Goal: Task Accomplishment & Management: Manage account settings

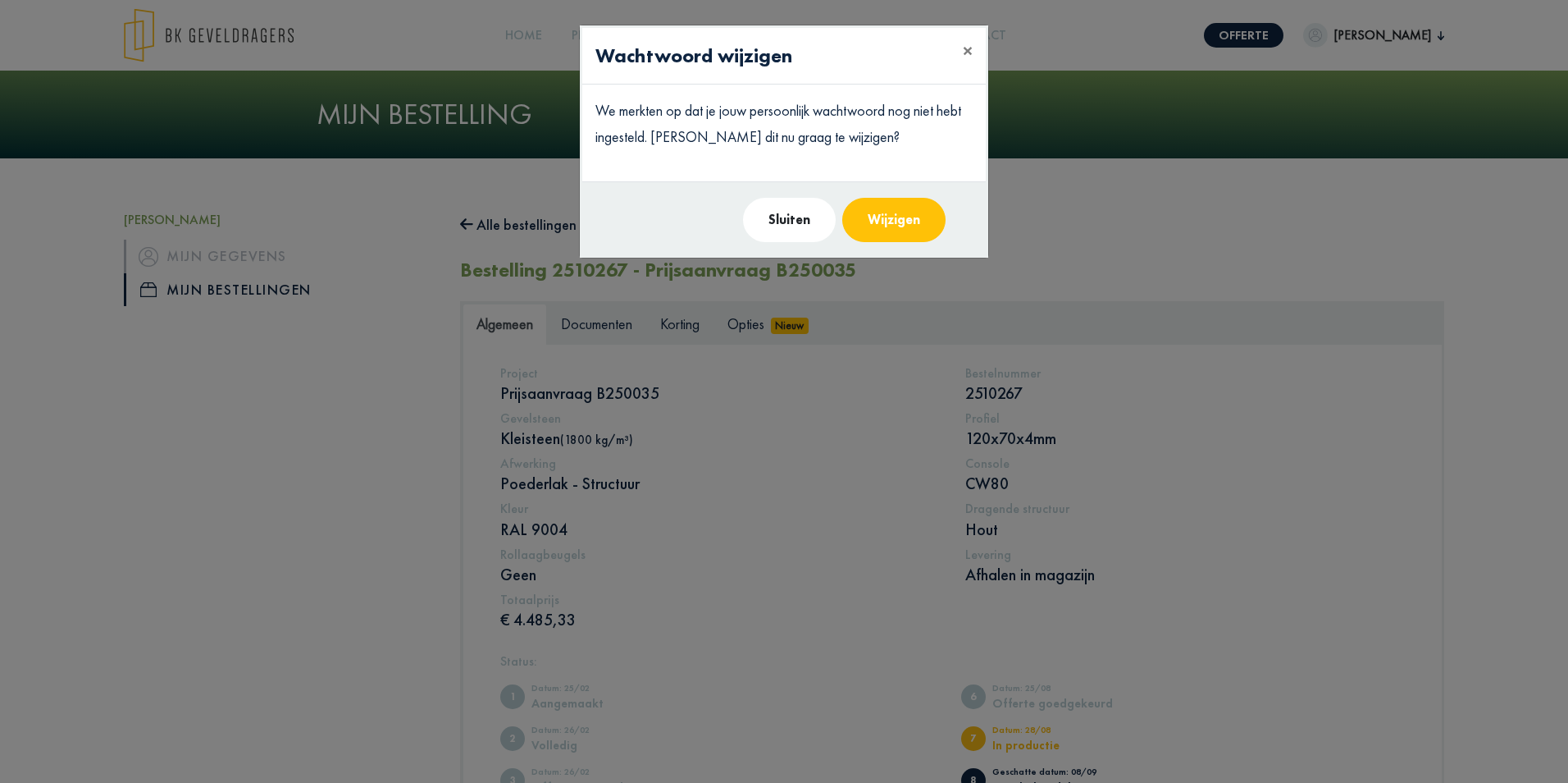
click at [867, 238] on button "Wijzigen" at bounding box center [893, 219] width 103 height 44
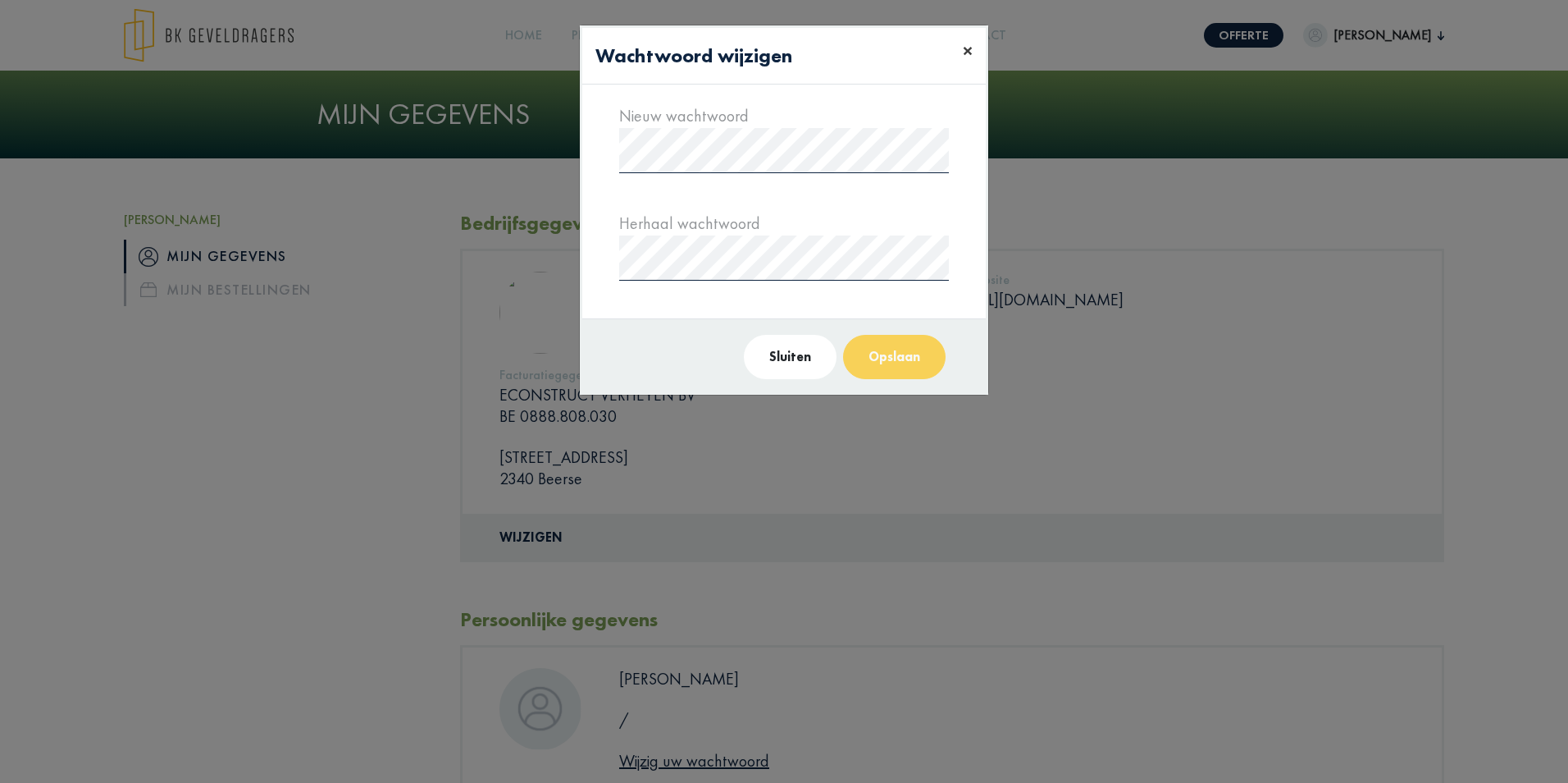
click at [975, 40] on button "×" at bounding box center [968, 50] width 36 height 46
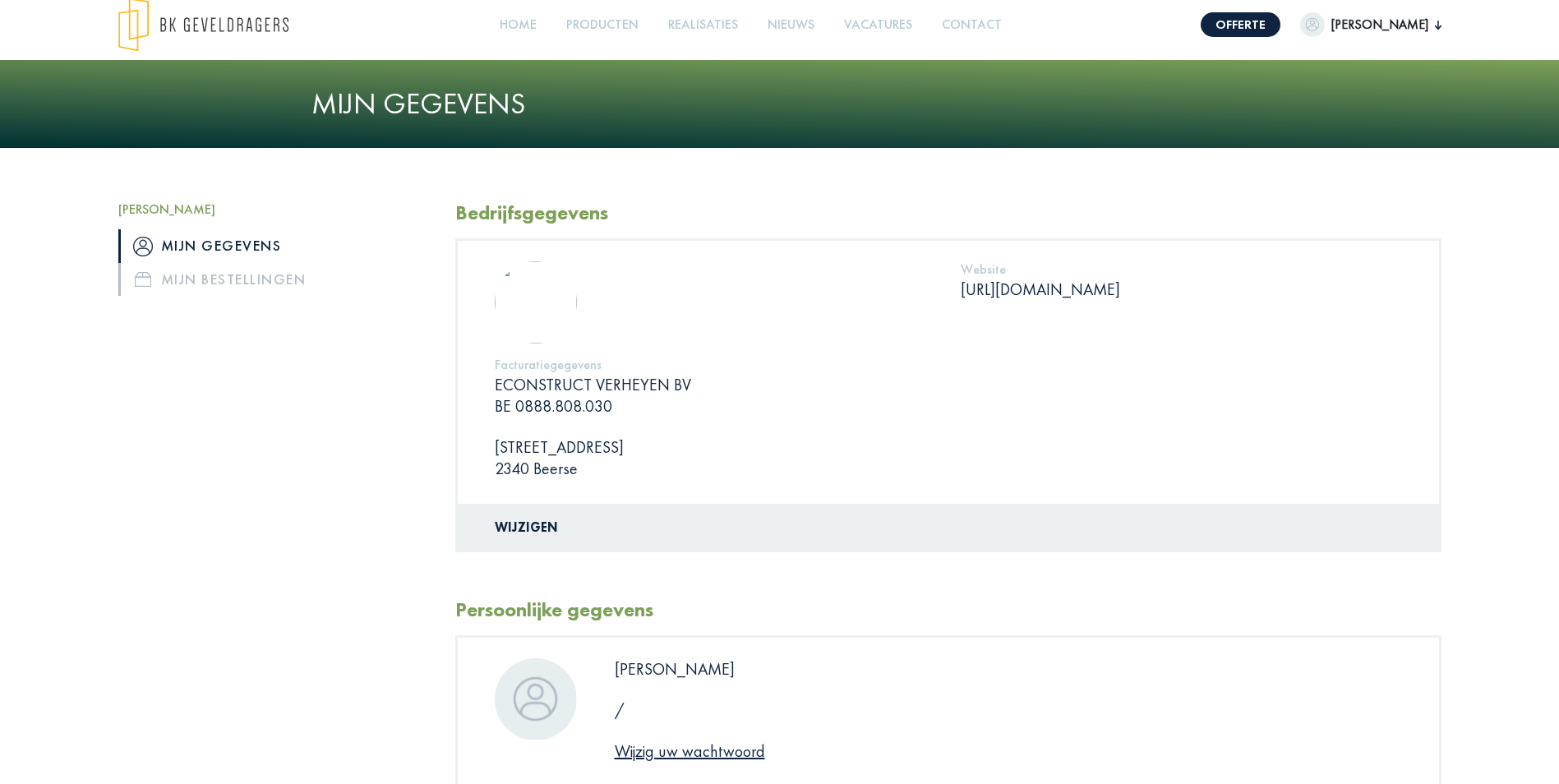
scroll to position [7, 0]
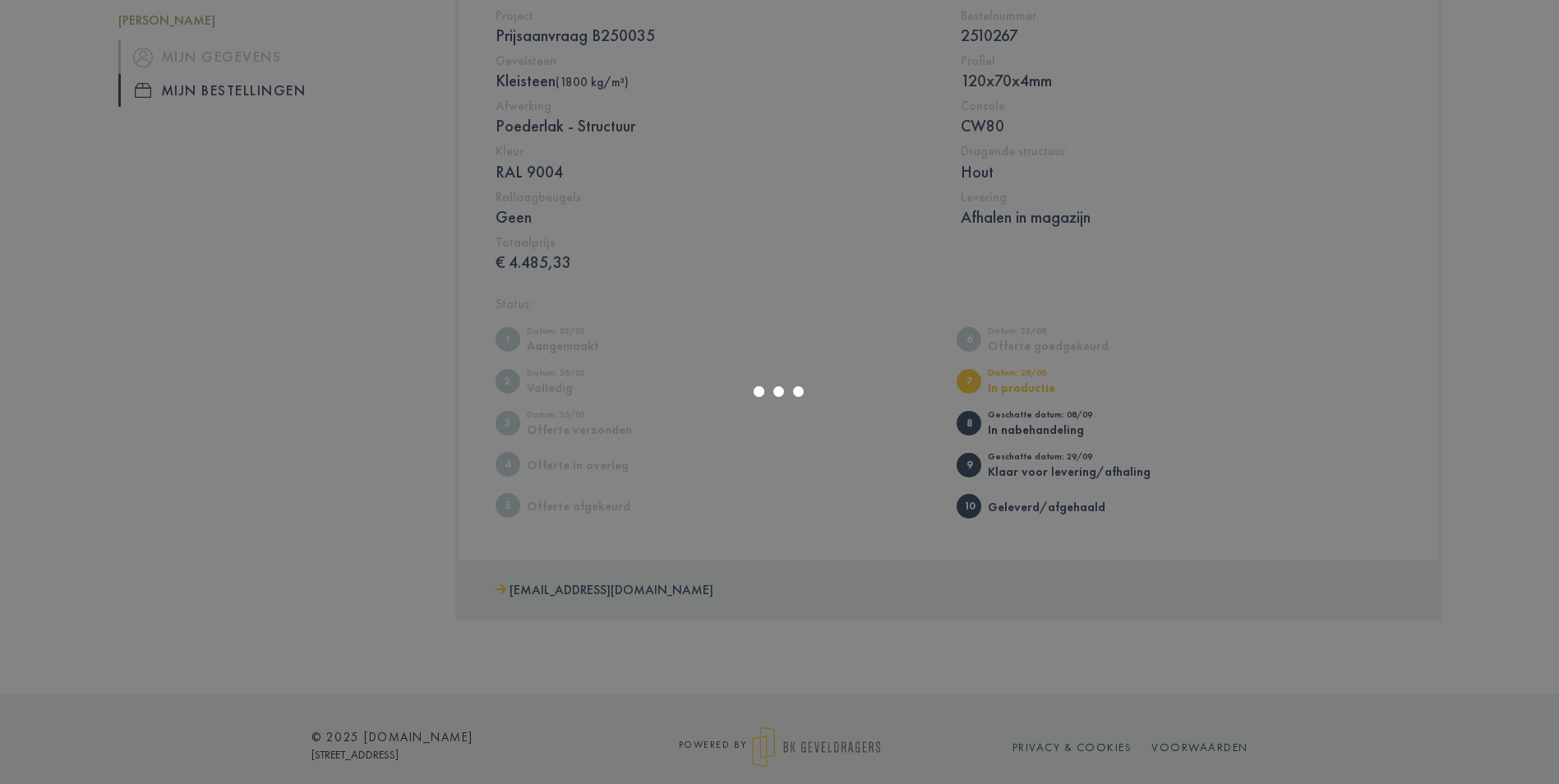
scroll to position [375, 0]
